Goal: Task Accomplishment & Management: Use online tool/utility

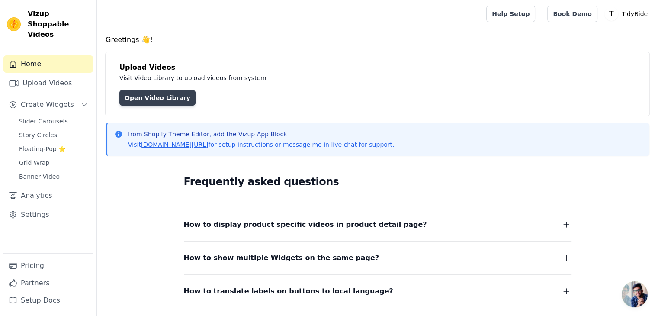
click at [157, 93] on link "Open Video Library" at bounding box center [157, 98] width 76 height 16
click at [151, 96] on link "Open Video Library" at bounding box center [157, 98] width 76 height 16
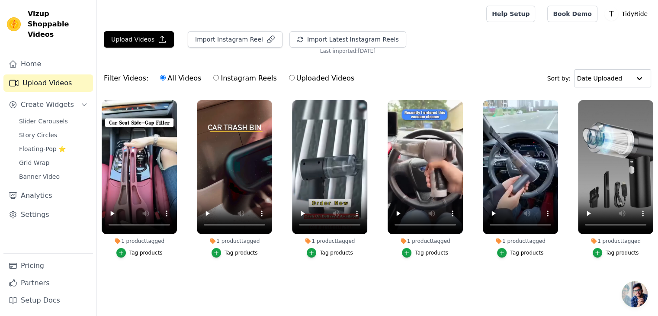
click at [213, 78] on input "Instagram Reels" at bounding box center [216, 78] width 6 height 6
radio input "true"
click at [149, 38] on button "Upload Videos" at bounding box center [139, 39] width 70 height 16
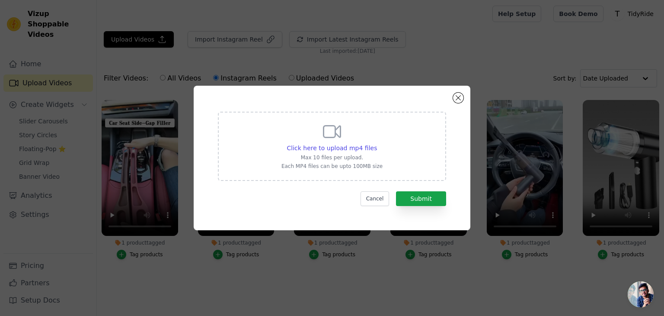
click at [456, 93] on div "Click here to upload mp4 files Max 10 files per upload. Each MP4 files can be u…" at bounding box center [332, 158] width 277 height 144
click at [455, 97] on button "Close modal" at bounding box center [458, 98] width 10 height 10
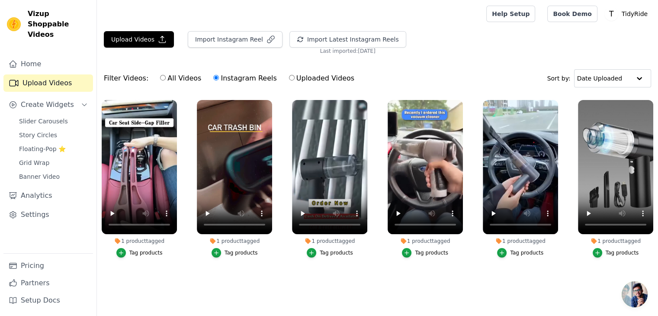
click at [160, 77] on label "All Videos" at bounding box center [181, 78] width 42 height 11
click at [160, 77] on input "All Videos" at bounding box center [163, 78] width 6 height 6
radio input "true"
click at [160, 77] on input "All Videos" at bounding box center [163, 78] width 6 height 6
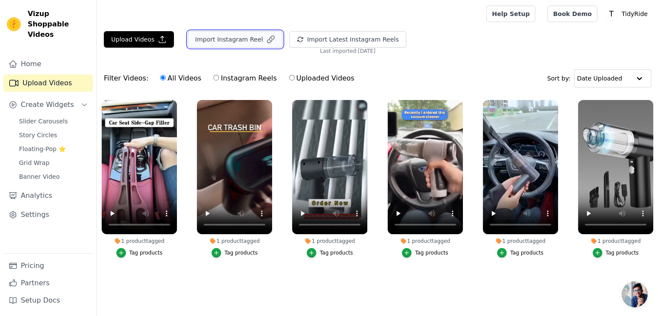
click at [244, 39] on button "Import Instagram Reel" at bounding box center [235, 39] width 95 height 16
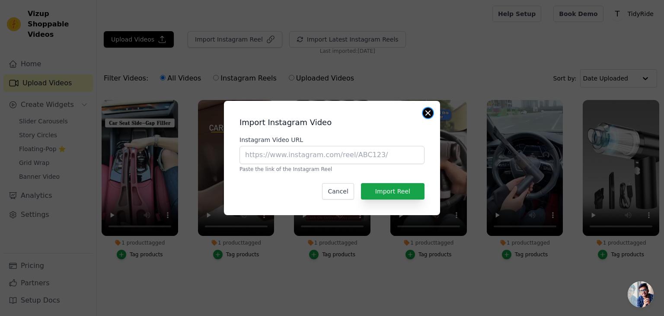
click at [424, 112] on button "Close modal" at bounding box center [428, 113] width 10 height 10
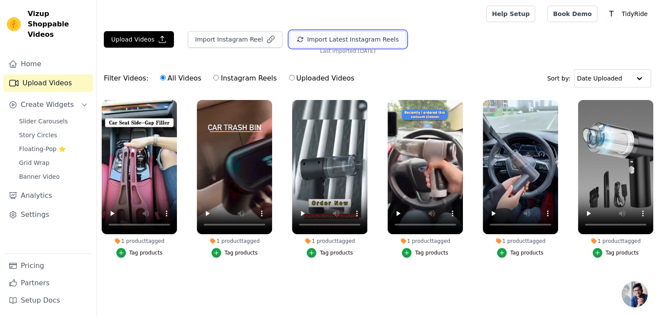
click at [337, 42] on button "Import Latest Instagram Reels" at bounding box center [347, 39] width 117 height 16
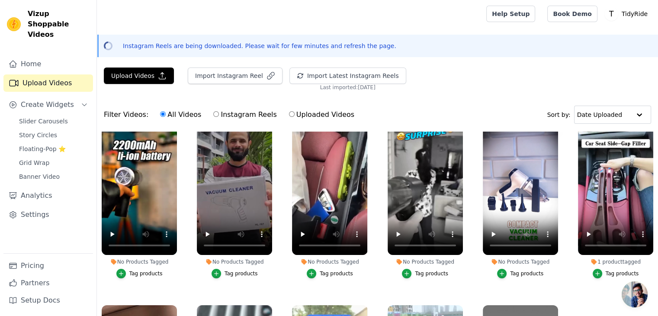
scroll to position [14, 0]
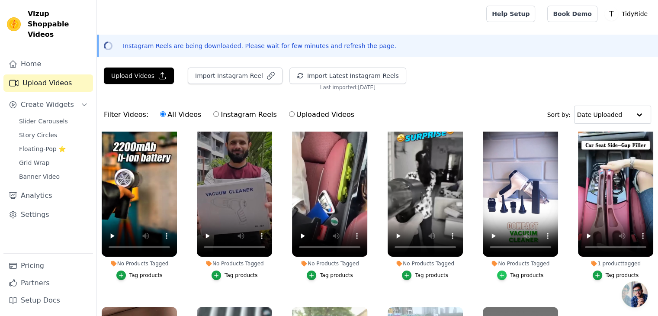
click at [499, 272] on icon "button" at bounding box center [502, 275] width 6 height 6
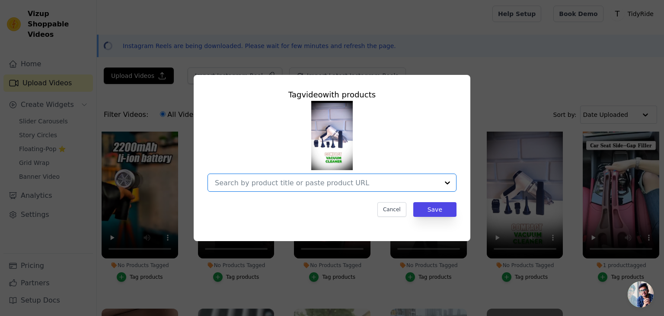
click at [403, 180] on input "No Products Tagged Tag video with products Option undefined, selected. Select i…" at bounding box center [327, 183] width 224 height 8
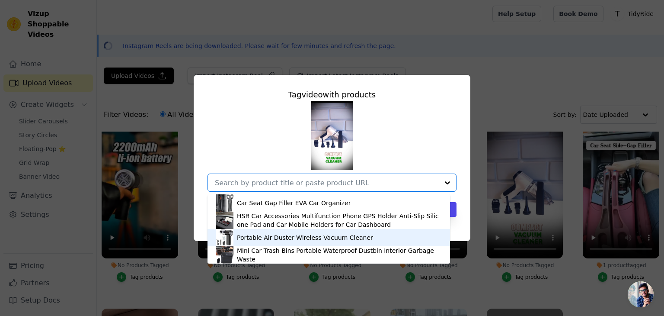
drag, startPoint x: 347, startPoint y: 233, endPoint x: 435, endPoint y: 234, distance: 88.3
click at [435, 234] on div "Portable Air Duster Wireless Vacuum Cleaner" at bounding box center [328, 237] width 225 height 17
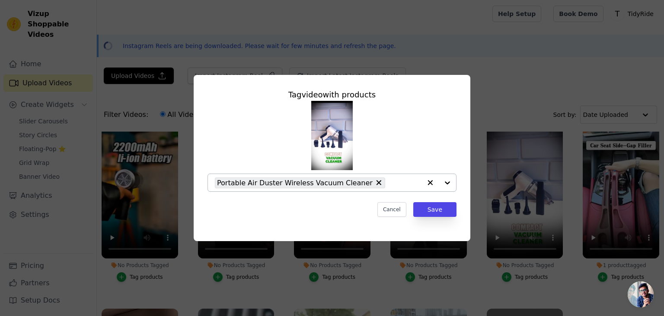
click at [435, 234] on div "Tag video with products Portable Air Duster Wireless Vacuum Cleaner Cancel Save" at bounding box center [332, 158] width 277 height 166
click at [434, 211] on button "Save" at bounding box center [435, 209] width 43 height 15
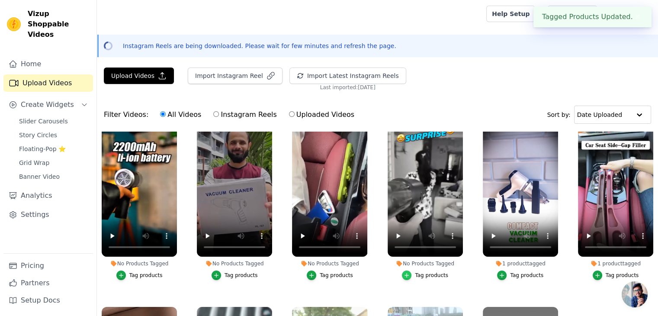
click at [404, 275] on icon "button" at bounding box center [407, 275] width 6 height 6
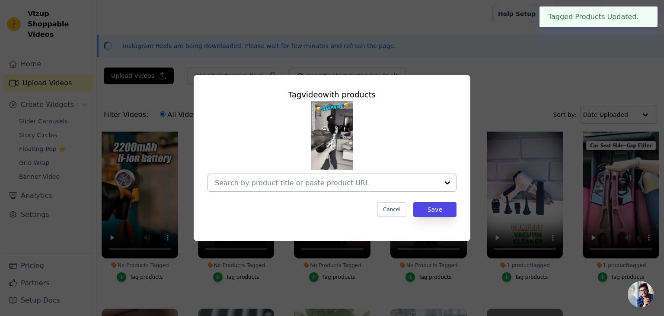
click at [443, 183] on div at bounding box center [447, 182] width 17 height 17
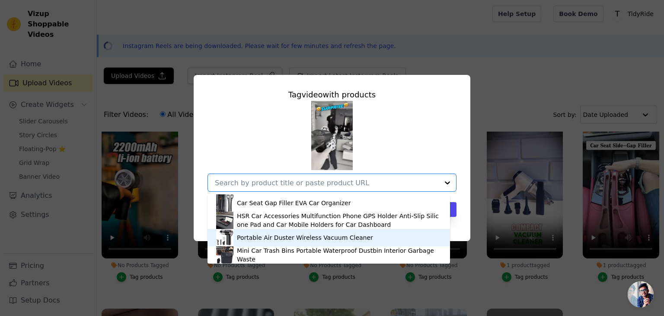
click at [337, 232] on div "Portable Air Duster Wireless Vacuum Cleaner" at bounding box center [328, 237] width 225 height 17
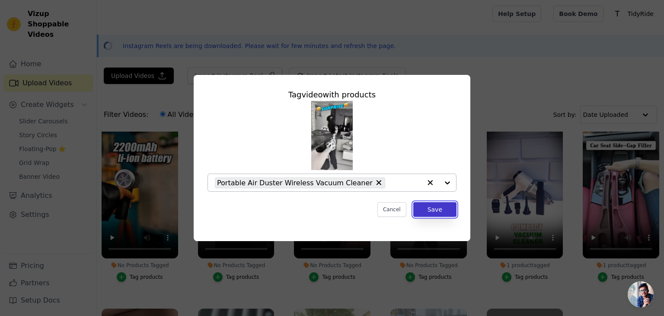
click at [433, 204] on button "Save" at bounding box center [435, 209] width 43 height 15
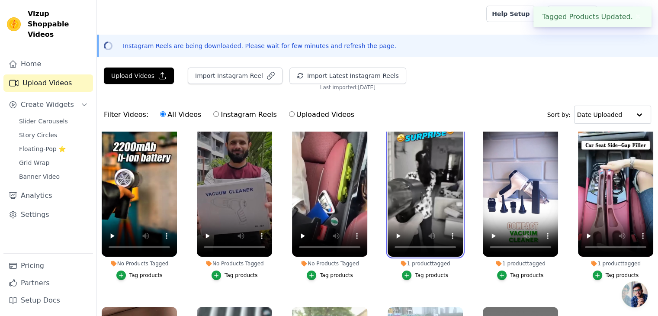
click at [433, 204] on video at bounding box center [425, 189] width 75 height 134
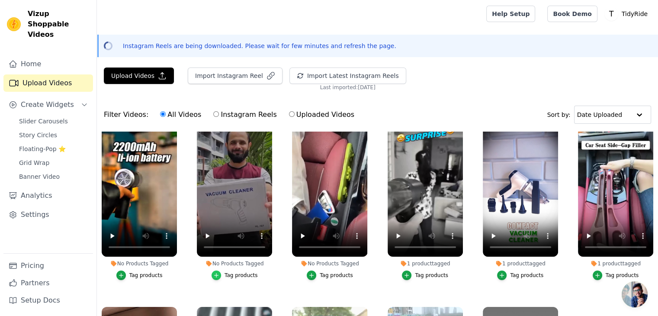
click at [215, 274] on icon "button" at bounding box center [216, 275] width 6 height 6
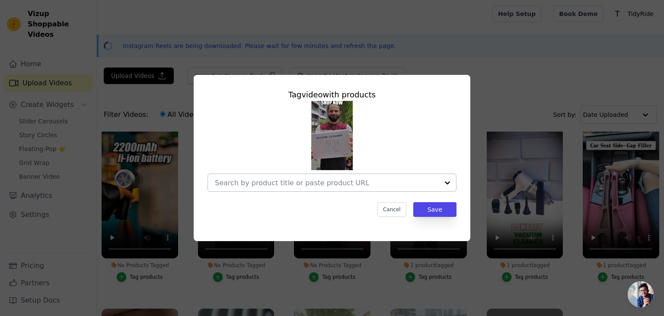
click at [450, 182] on div at bounding box center [447, 182] width 17 height 17
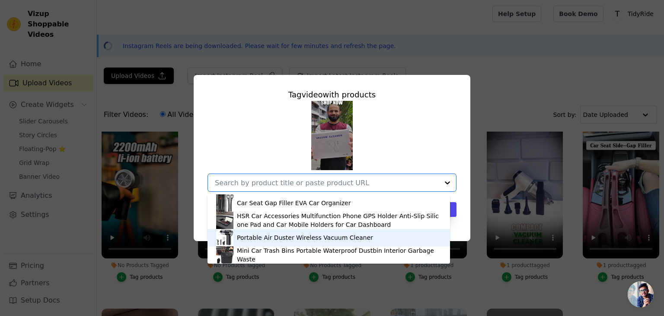
click at [288, 236] on div "Portable Air Duster Wireless Vacuum Cleaner" at bounding box center [305, 237] width 136 height 9
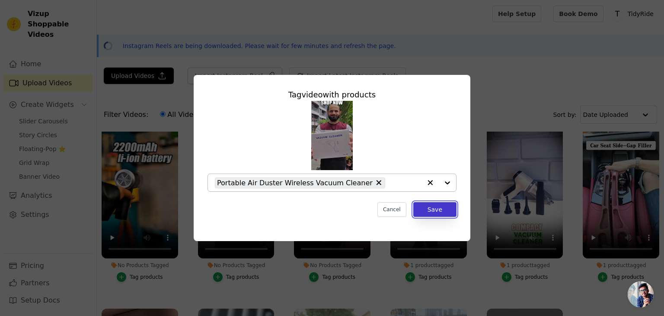
click at [438, 213] on button "Save" at bounding box center [435, 209] width 43 height 15
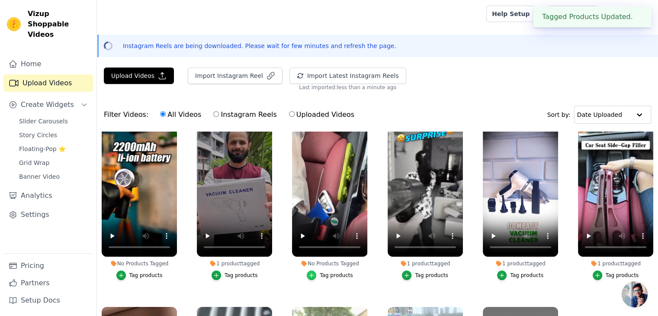
click at [312, 270] on div "button" at bounding box center [312, 275] width 10 height 10
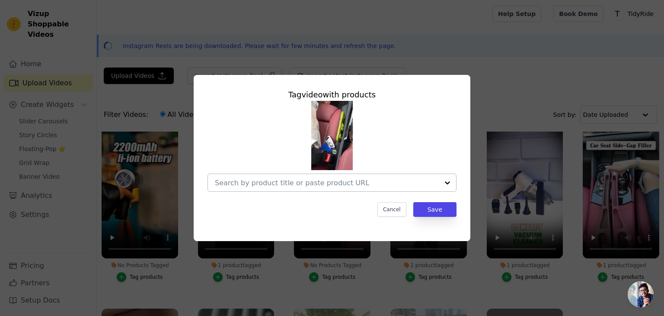
click at [429, 186] on input "No Products Tagged Tag video with products Cancel Save Tag products" at bounding box center [327, 183] width 224 height 8
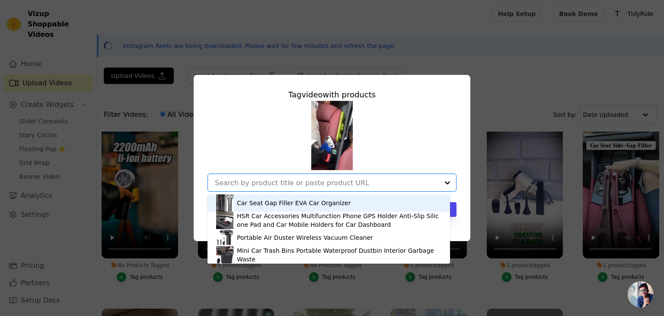
click at [362, 201] on div "Car Seat Gap Filler EVA Car Organizer" at bounding box center [328, 202] width 225 height 17
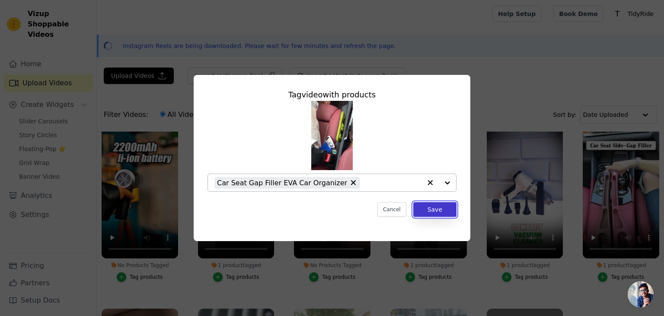
click at [431, 209] on button "Save" at bounding box center [435, 209] width 43 height 15
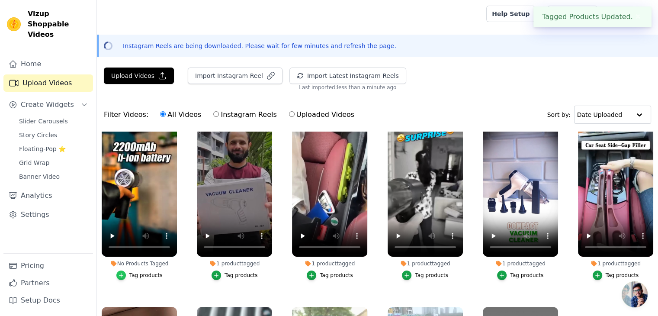
click at [121, 273] on icon "button" at bounding box center [121, 275] width 4 height 4
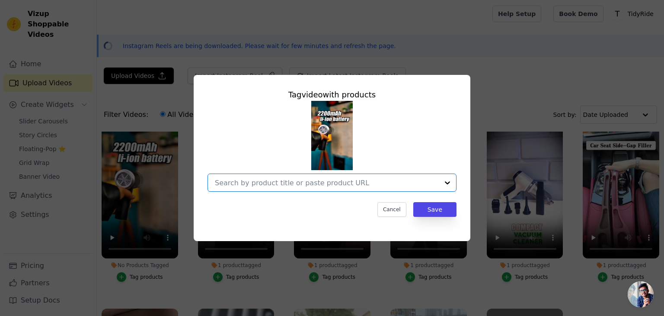
click at [434, 181] on input "No Products Tagged Tag video with products Option undefined, selected. Select i…" at bounding box center [327, 183] width 224 height 8
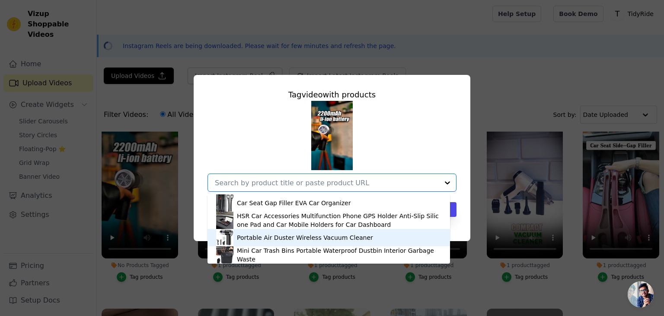
click at [308, 236] on div "Portable Air Duster Wireless Vacuum Cleaner" at bounding box center [305, 237] width 136 height 9
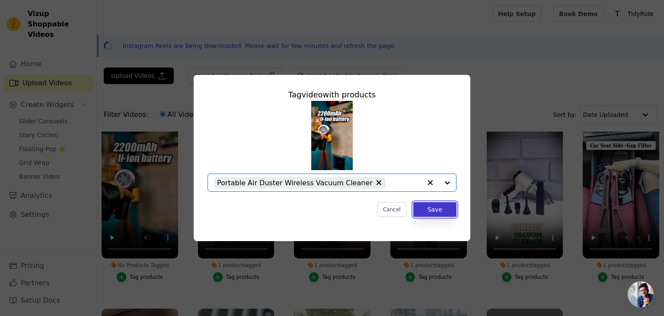
click at [428, 212] on button "Save" at bounding box center [435, 209] width 43 height 15
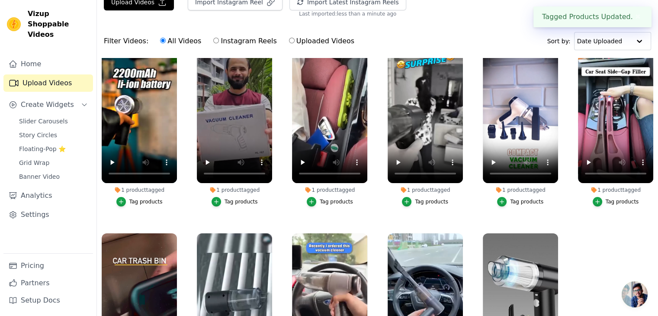
scroll to position [0, 0]
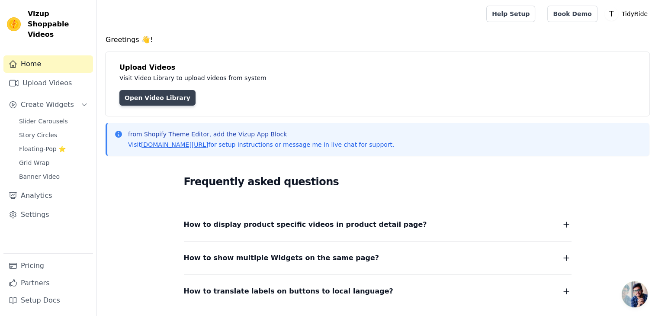
click at [152, 94] on link "Open Video Library" at bounding box center [157, 98] width 76 height 16
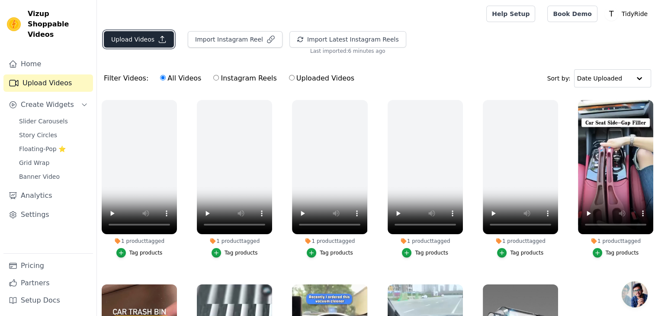
click at [148, 32] on button "Upload Videos" at bounding box center [139, 39] width 70 height 16
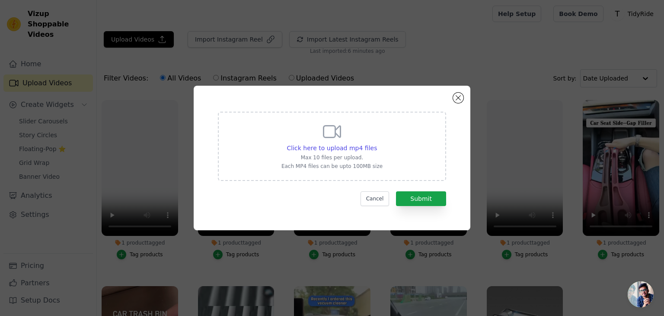
click at [465, 96] on div "Click here to upload mp4 files Max 10 files per upload. Each MP4 files can be u…" at bounding box center [332, 158] width 277 height 144
click at [458, 95] on button "Close modal" at bounding box center [458, 98] width 10 height 10
